Goal: Find specific page/section: Find specific page/section

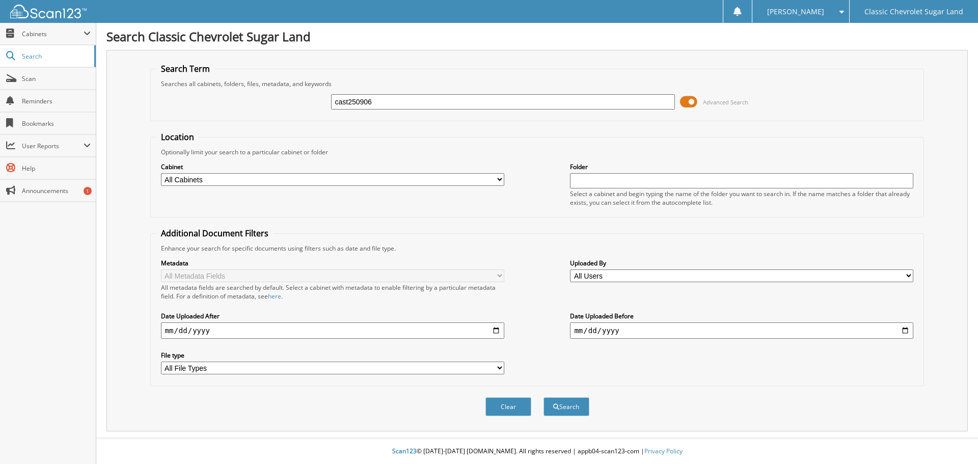
type input "cast250906"
click at [544, 397] on button "Search" at bounding box center [567, 406] width 46 height 19
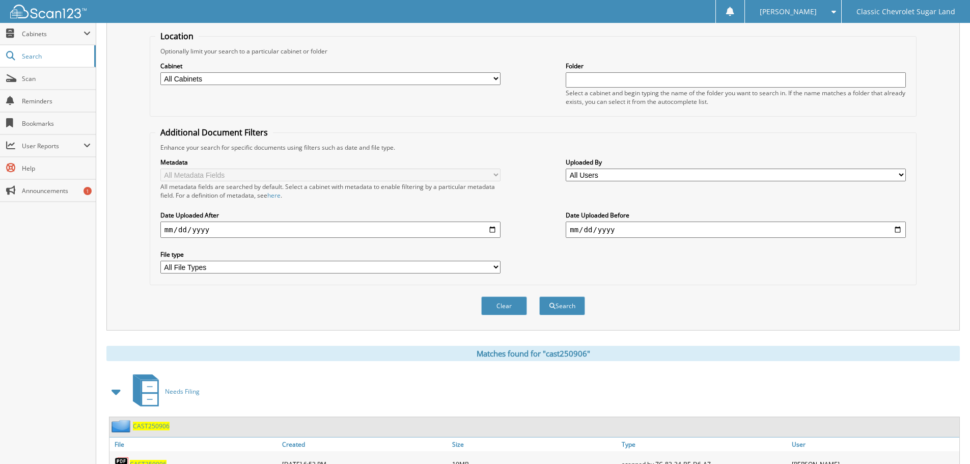
scroll to position [145, 0]
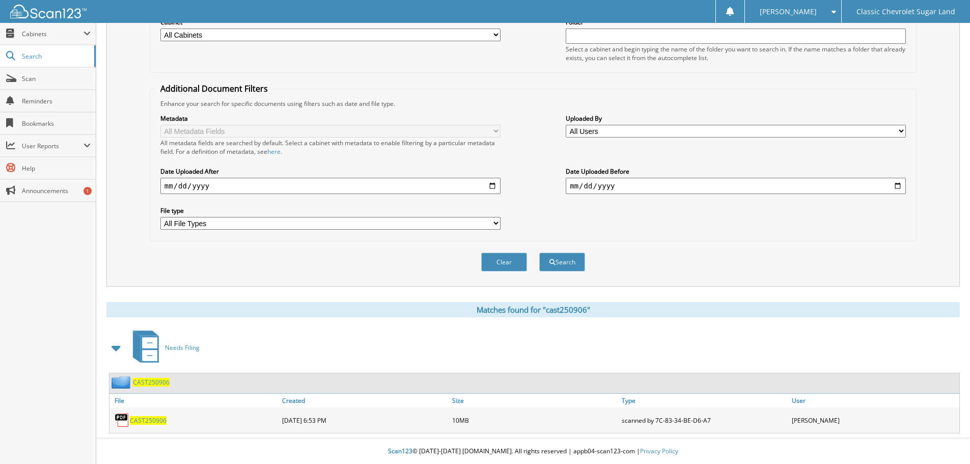
click at [143, 417] on span "CAST250906" at bounding box center [148, 420] width 37 height 9
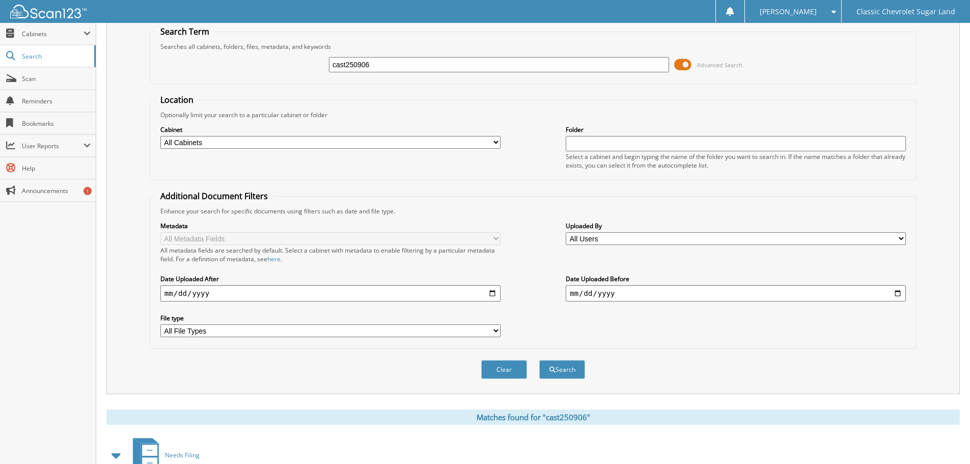
scroll to position [0, 0]
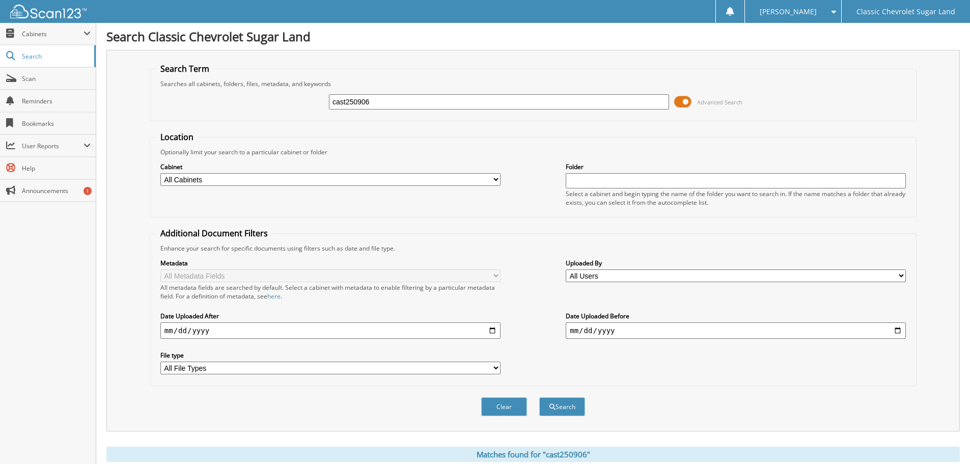
drag, startPoint x: 410, startPoint y: 101, endPoint x: 355, endPoint y: 98, distance: 55.1
drag, startPoint x: 355, startPoint y: 98, endPoint x: 343, endPoint y: 98, distance: 12.2
click at [343, 98] on input "cast250906" at bounding box center [499, 101] width 340 height 15
type input "driv220515"
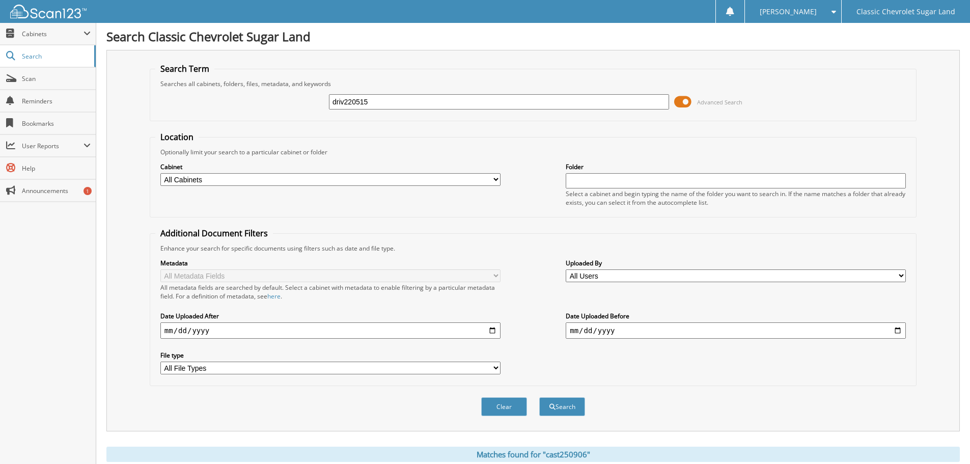
click at [539, 397] on button "Search" at bounding box center [562, 406] width 46 height 19
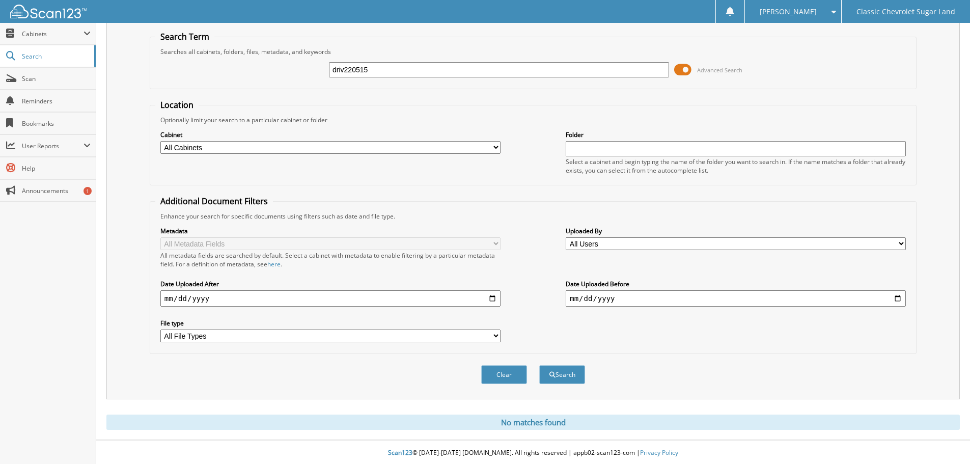
scroll to position [34, 0]
drag, startPoint x: 374, startPoint y: 67, endPoint x: 315, endPoint y: 71, distance: 59.2
click at [315, 71] on div "driv220515 Advanced Search" at bounding box center [533, 69] width 756 height 28
type input "DRIV220515"
click at [539, 364] on button "Search" at bounding box center [562, 373] width 46 height 19
